Goal: Obtain resource: Download file/media

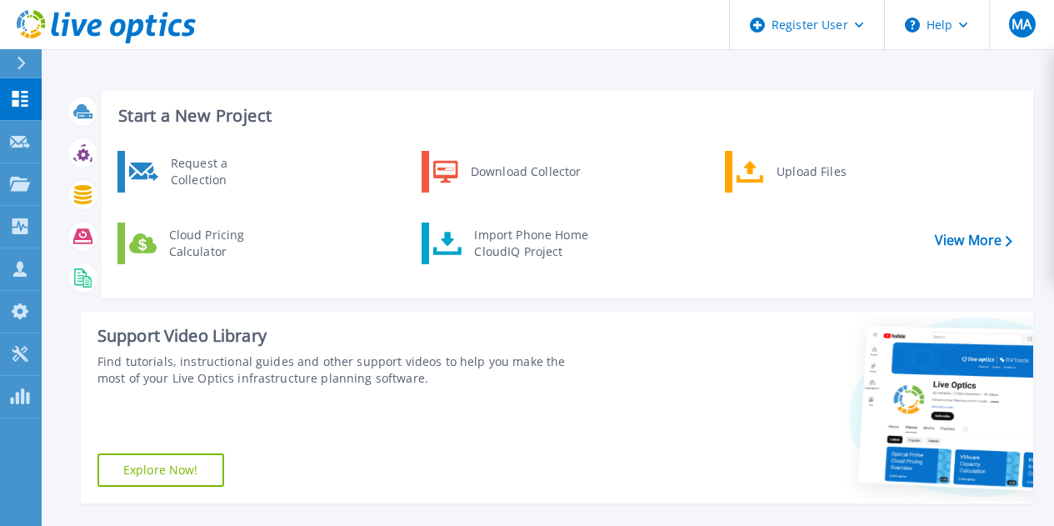
click at [31, 67] on div at bounding box center [28, 63] width 27 height 28
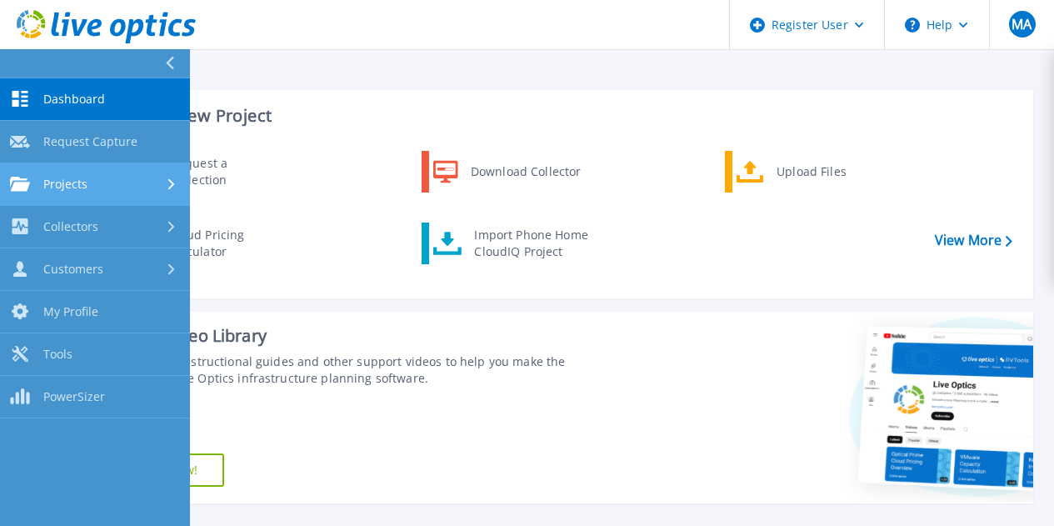
click at [91, 187] on div "Projects" at bounding box center [95, 184] width 170 height 15
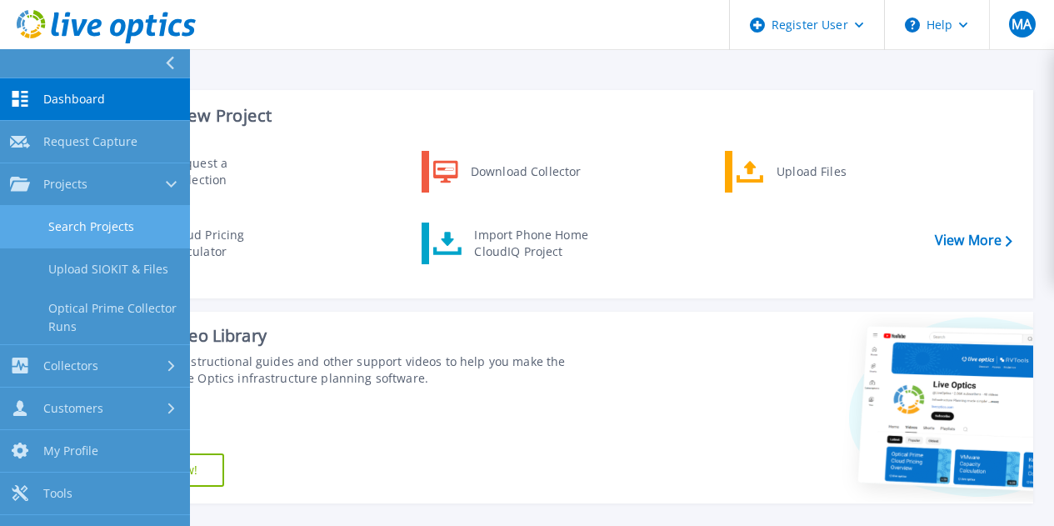
click at [93, 222] on link "Search Projects" at bounding box center [95, 227] width 190 height 43
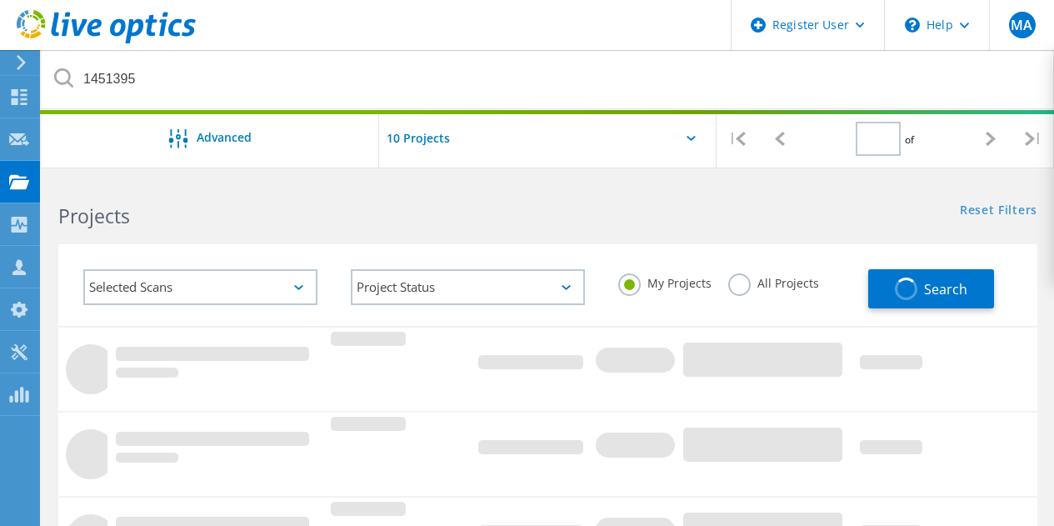
type input "1"
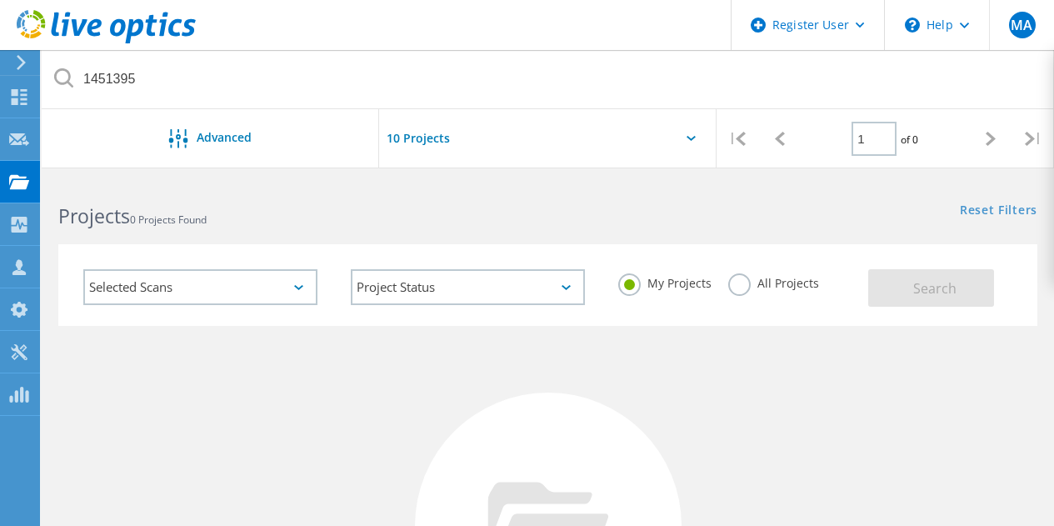
click at [737, 276] on label "All Projects" at bounding box center [774, 281] width 91 height 16
click at [0, 0] on input "All Projects" at bounding box center [0, 0] width 0 height 0
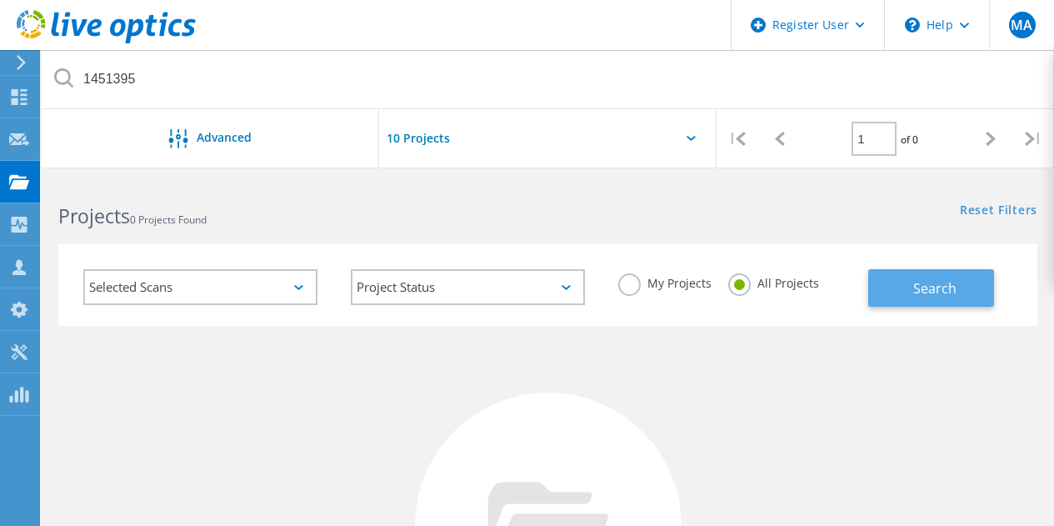
click at [934, 293] on span "Search" at bounding box center [935, 288] width 43 height 18
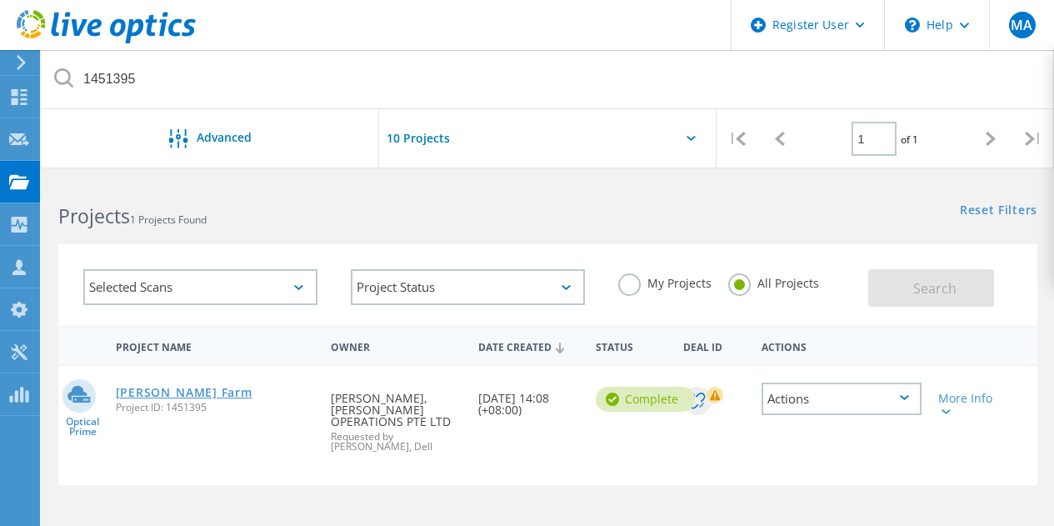
click at [182, 398] on link "[PERSON_NAME] Farm" at bounding box center [184, 393] width 137 height 12
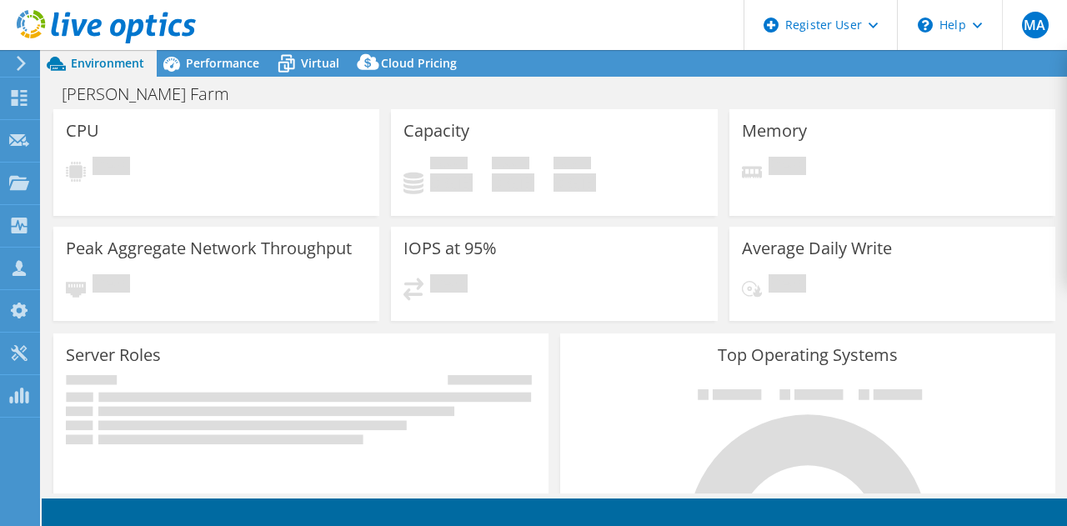
select select "[GEOGRAPHIC_DATA]"
select select "USD"
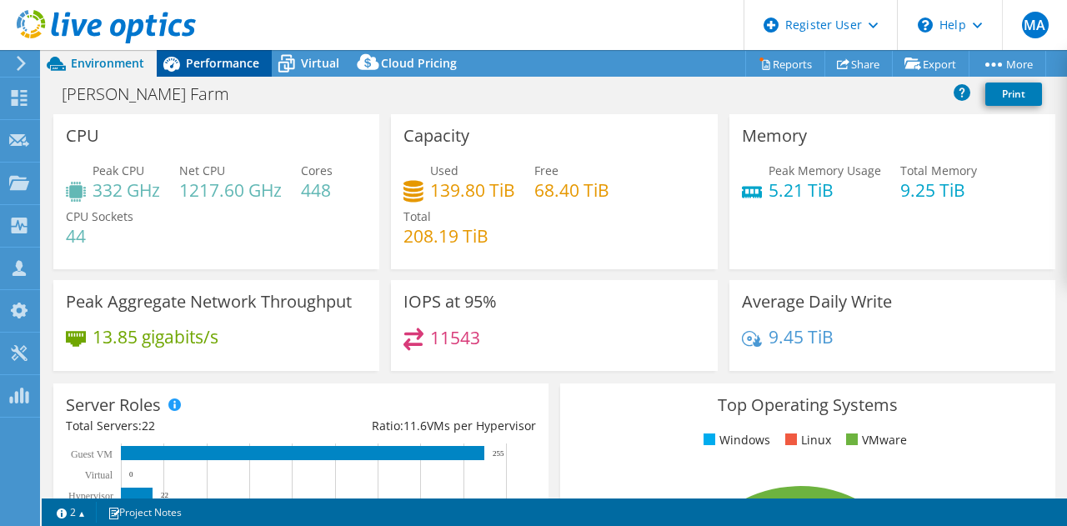
click at [234, 55] on span "Performance" at bounding box center [222, 63] width 73 height 16
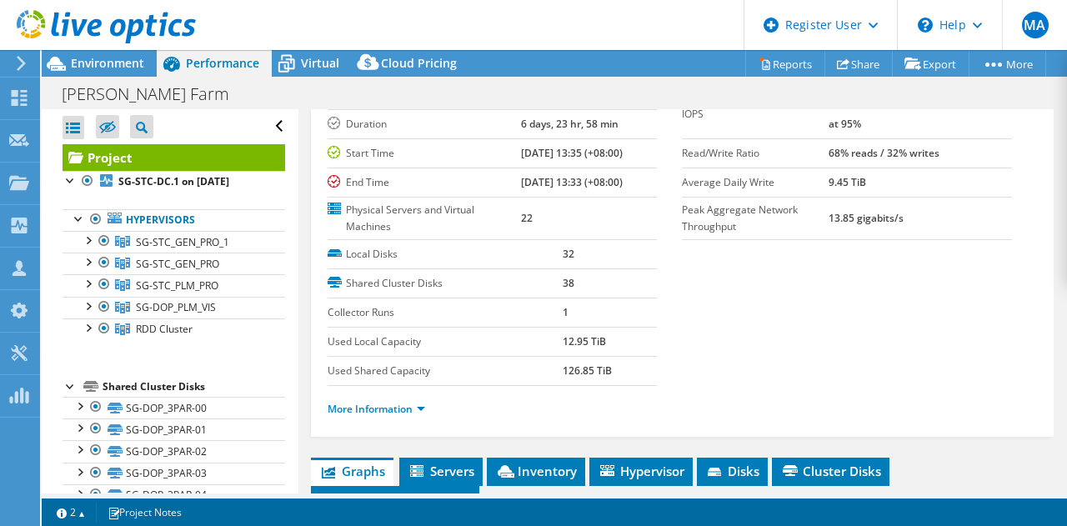
scroll to position [128, 0]
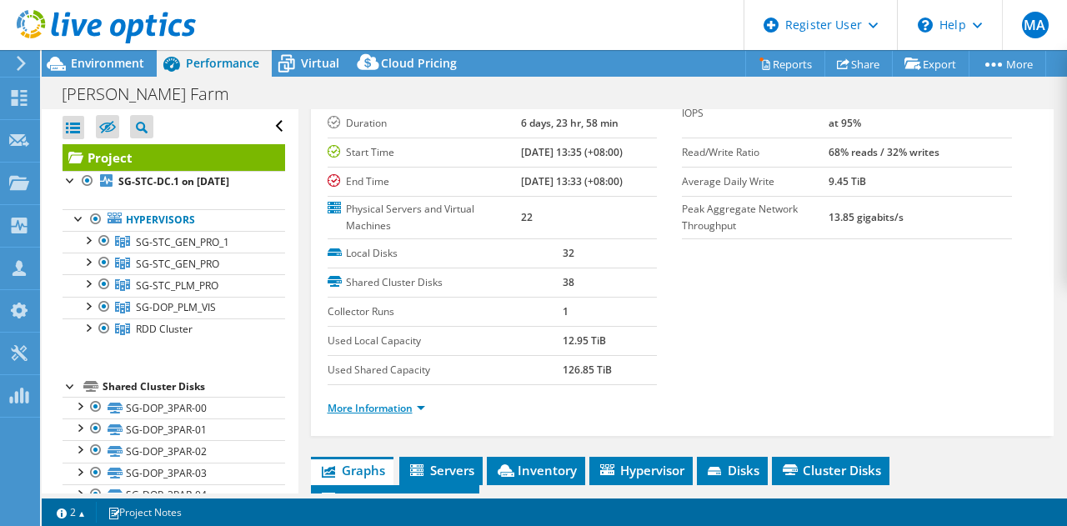
click at [412, 404] on link "More Information" at bounding box center [377, 408] width 98 height 14
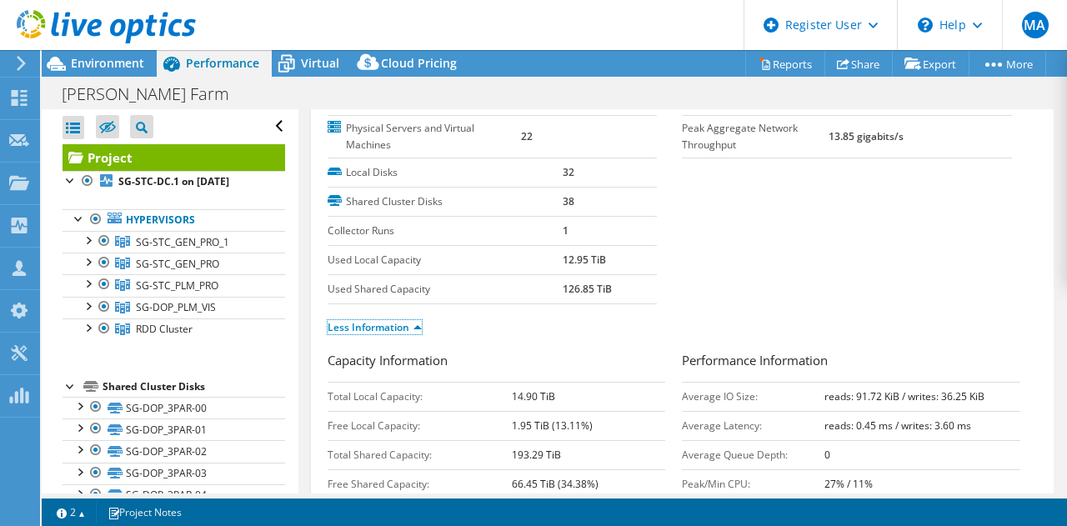
scroll to position [0, 0]
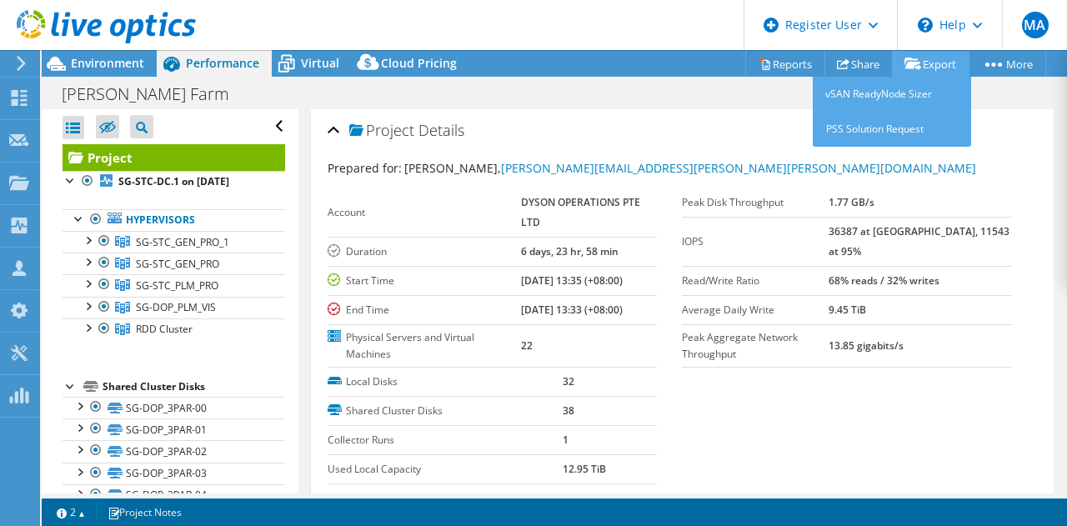
click at [924, 68] on link "Export" at bounding box center [931, 64] width 78 height 26
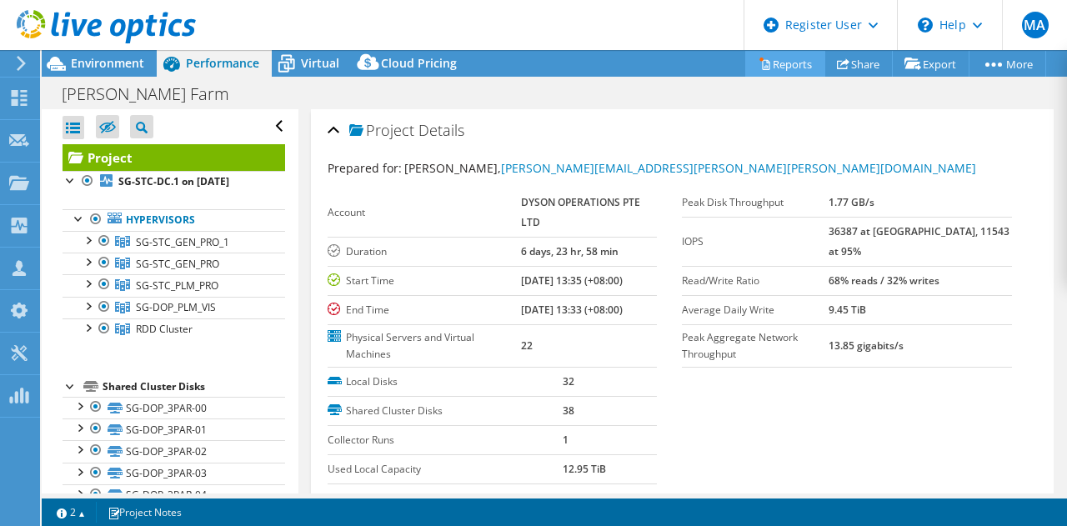
click at [787, 67] on link "Reports" at bounding box center [785, 64] width 80 height 26
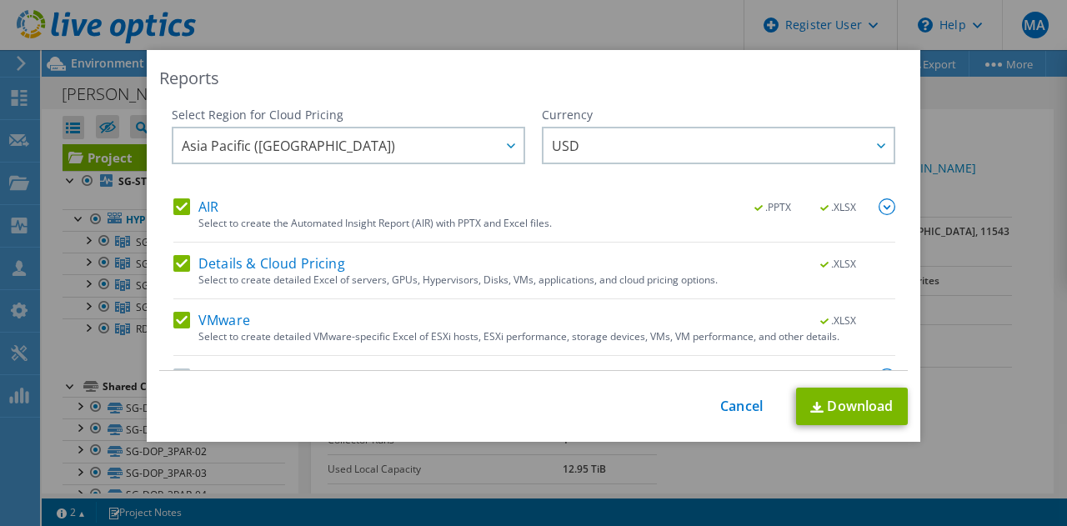
scroll to position [41, 0]
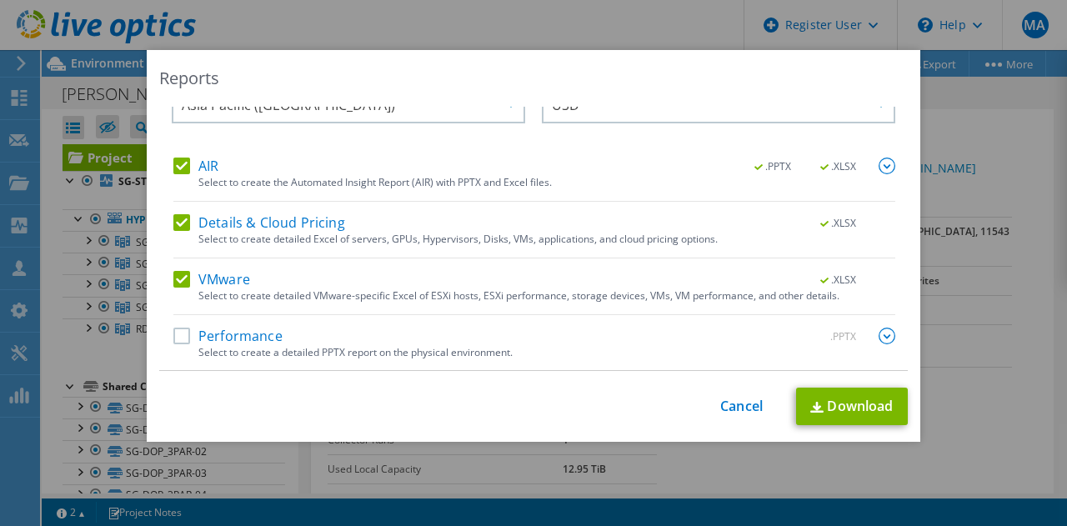
click at [178, 336] on label "Performance" at bounding box center [227, 336] width 109 height 17
click at [0, 0] on input "Performance" at bounding box center [0, 0] width 0 height 0
click at [864, 414] on link "Download" at bounding box center [852, 407] width 112 height 38
